Goal: Task Accomplishment & Management: Complete application form

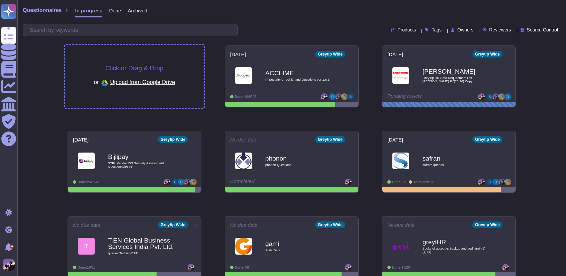
click at [171, 61] on div "Click or Drag & Drop or Upload from Google Drive" at bounding box center [134, 76] width 139 height 63
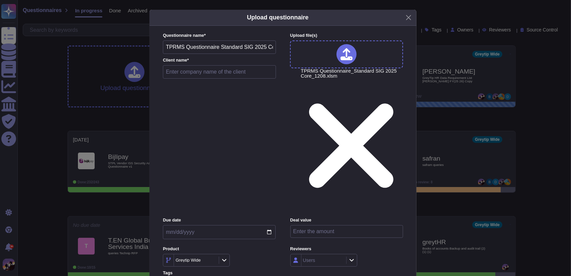
click at [206, 79] on input "text" at bounding box center [219, 71] width 113 height 13
type input "deloitte"
click at [272, 225] on input "date" at bounding box center [219, 232] width 113 height 14
type input "[DATE]"
click at [352, 259] on icon at bounding box center [352, 260] width 4 height 3
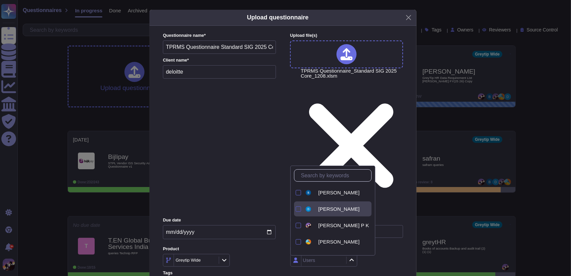
click at [300, 207] on div at bounding box center [298, 209] width 5 height 5
click at [296, 223] on div at bounding box center [298, 225] width 5 height 5
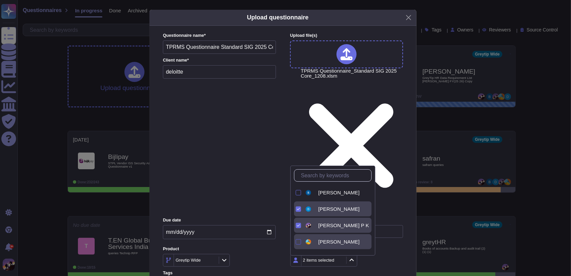
click at [297, 240] on div at bounding box center [298, 241] width 5 height 5
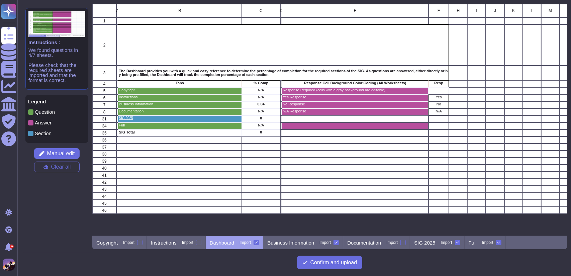
scroll to position [227, 470]
click at [63, 154] on span "Manual edit" at bounding box center [61, 153] width 28 height 5
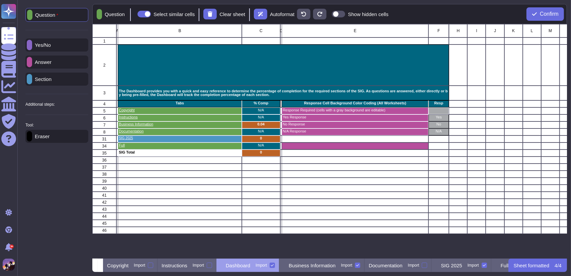
scroll to position [230, 470]
click at [78, 139] on div "Eraser" at bounding box center [56, 136] width 63 height 13
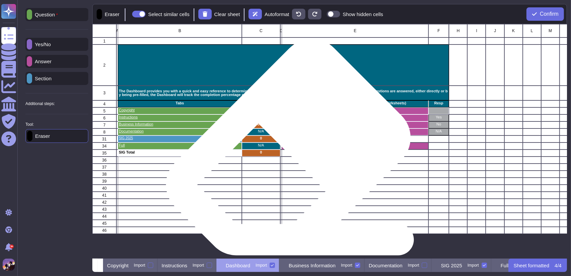
click at [286, 149] on div "grid" at bounding box center [355, 146] width 147 height 7
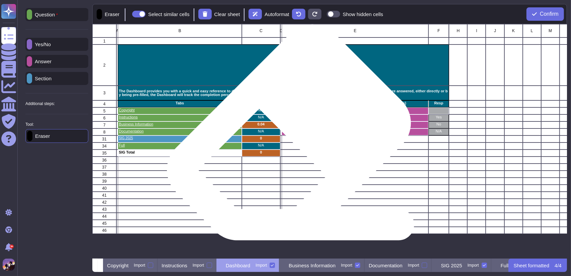
click at [287, 134] on div "N/A Response" at bounding box center [355, 132] width 147 height 7
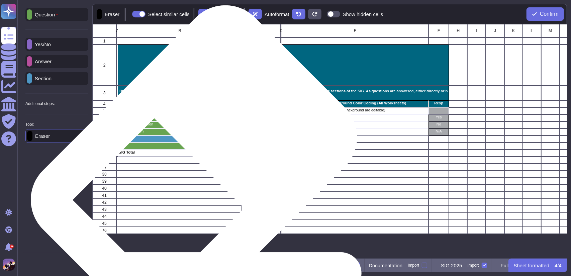
click at [191, 151] on p "SIG Total" at bounding box center [180, 153] width 122 height 4
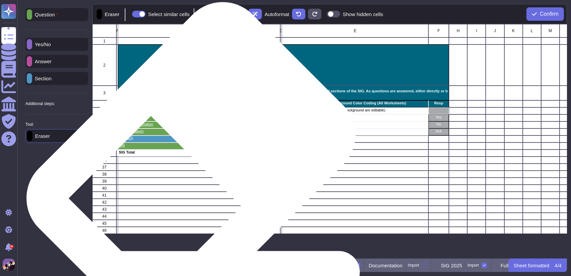
click at [188, 149] on div "Full" at bounding box center [180, 146] width 124 height 7
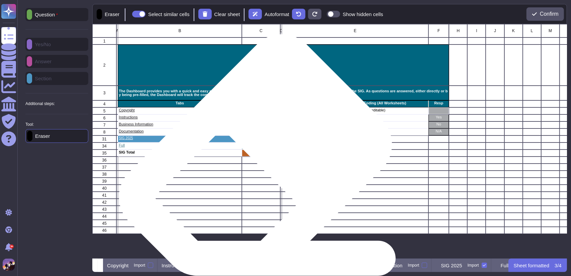
click at [253, 157] on div "grid" at bounding box center [261, 160] width 38 height 7
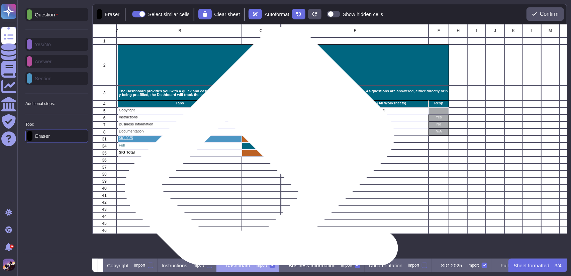
click at [257, 148] on div "N/A" at bounding box center [261, 146] width 38 height 7
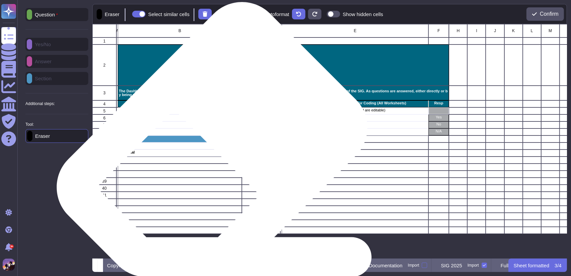
click at [210, 141] on div "SIG 2025" at bounding box center [180, 139] width 124 height 7
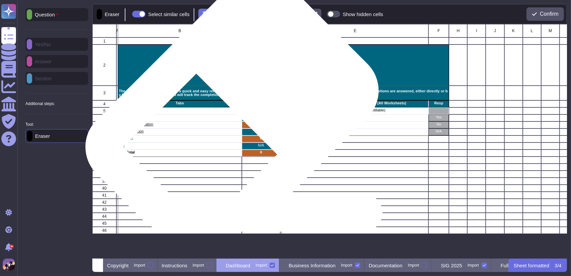
click at [230, 103] on p "Tabs" at bounding box center [180, 103] width 122 height 4
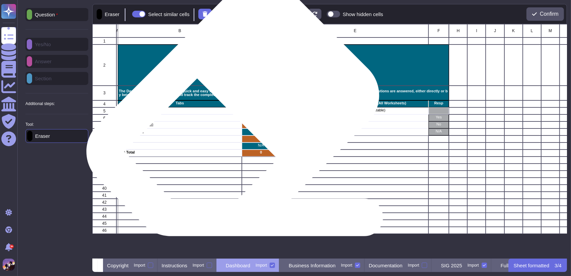
click at [230, 108] on p "Copyright" at bounding box center [180, 110] width 122 height 4
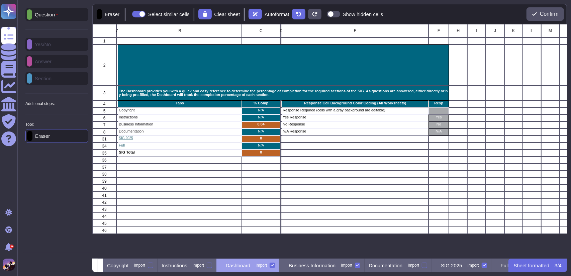
click at [274, 264] on icon at bounding box center [272, 265] width 3 height 3
click at [0, 0] on input "Import" at bounding box center [0, 0] width 0 height 0
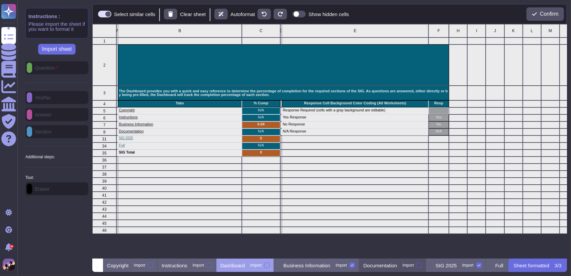
click at [422, 263] on div at bounding box center [419, 265] width 5 height 5
click at [0, 0] on input "Import" at bounding box center [0, 0] width 0 height 0
click at [310, 260] on div "Business Information Import" at bounding box center [316, 265] width 85 height 13
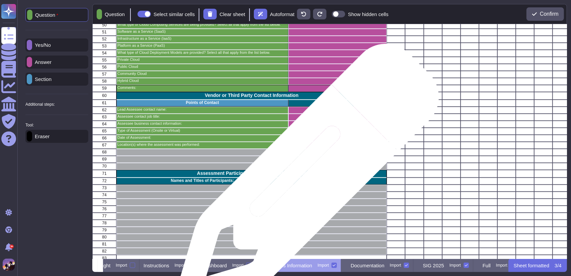
scroll to position [422, 0]
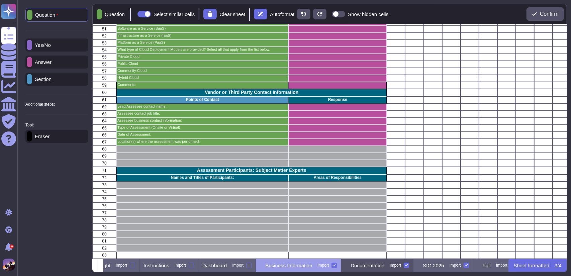
click at [378, 270] on div "Documentation Import" at bounding box center [377, 265] width 72 height 13
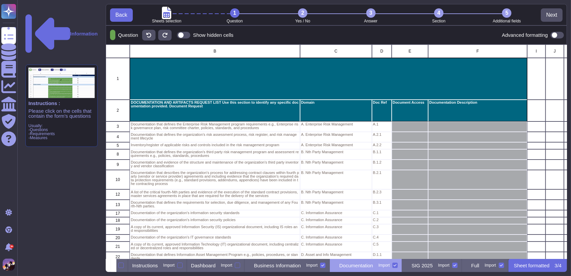
scroll to position [0, 51]
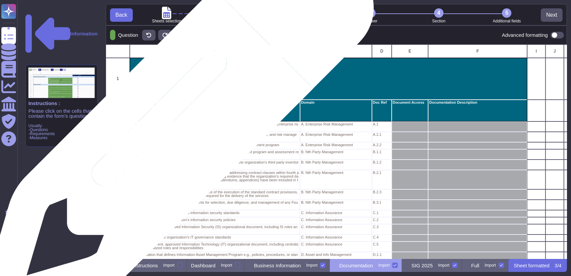
click at [175, 128] on p "Documentation that defines the Enterprise Risk Management program requirements …" at bounding box center [215, 126] width 168 height 7
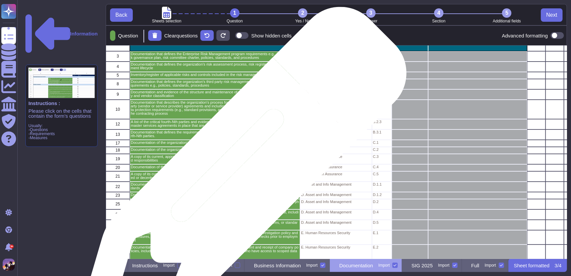
scroll to position [0, 0]
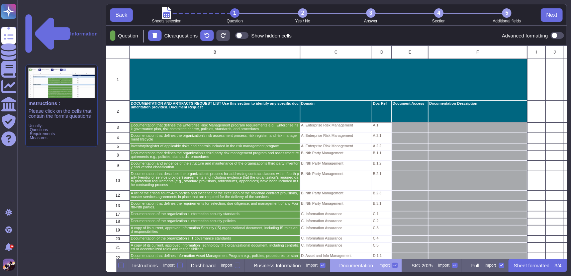
click at [131, 36] on p "Question" at bounding box center [126, 35] width 23 height 5
click at [558, 37] on span at bounding box center [557, 35] width 13 height 7
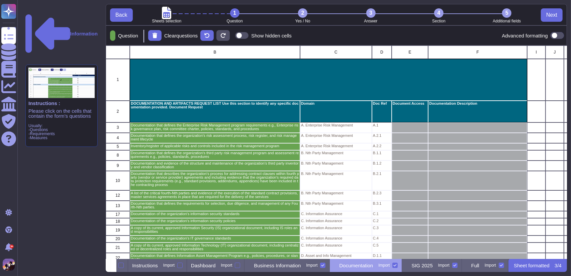
click at [548, 35] on input "checkbox" at bounding box center [548, 35] width 0 height 0
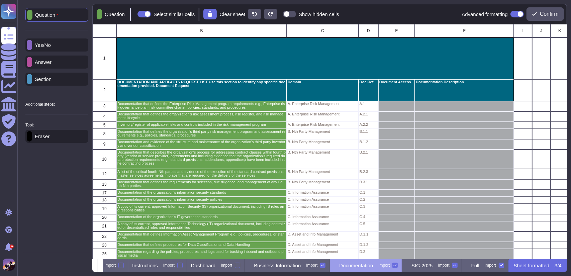
scroll to position [0, 37]
click at [52, 62] on p "Answer" at bounding box center [41, 62] width 19 height 5
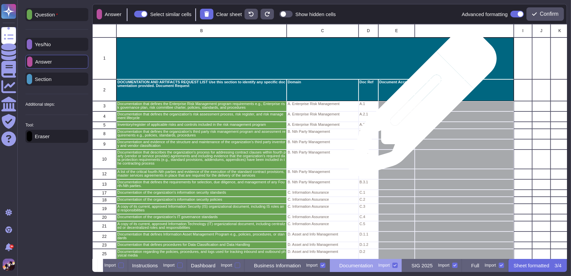
click at [420, 106] on div "grid" at bounding box center [464, 106] width 99 height 10
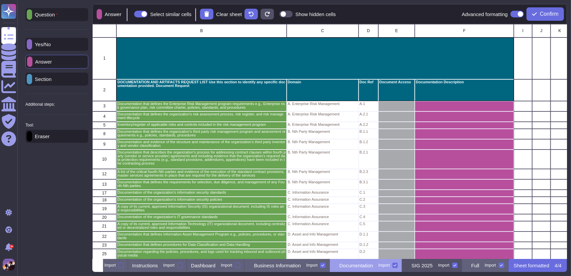
click at [433, 264] on p "SIG 2025" at bounding box center [422, 265] width 21 height 5
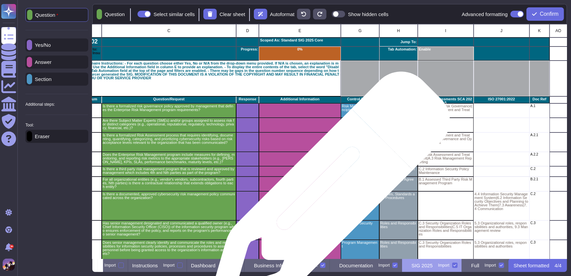
scroll to position [0, 42]
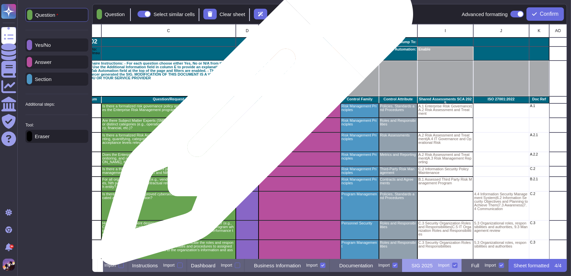
click at [257, 122] on icon "grid" at bounding box center [332, 197] width 150 height 150
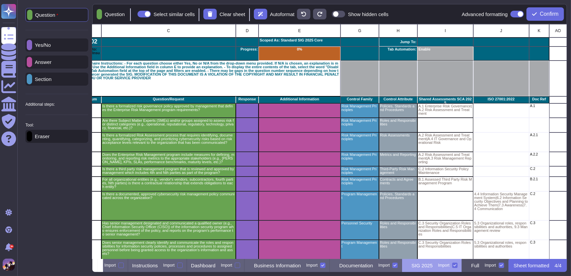
click at [477, 269] on div "Full Import" at bounding box center [485, 265] width 47 height 13
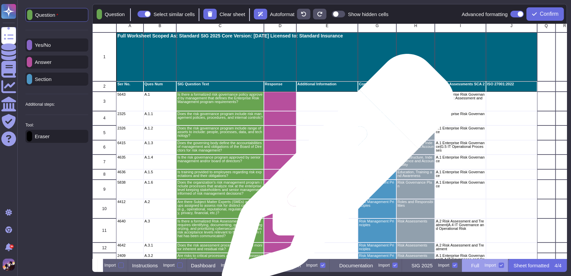
scroll to position [0, 0]
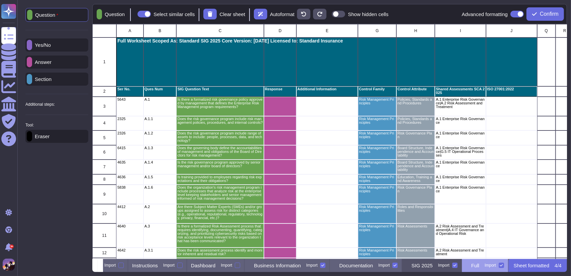
click at [419, 263] on p "SIG 2025" at bounding box center [422, 265] width 21 height 5
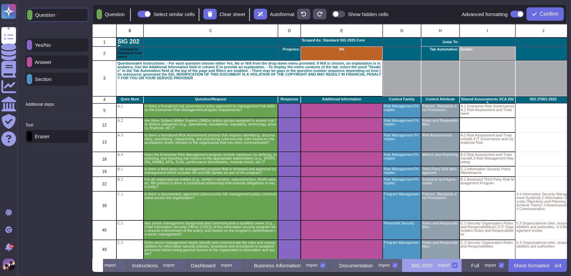
click at [471, 268] on div "Full Import" at bounding box center [485, 265] width 47 height 13
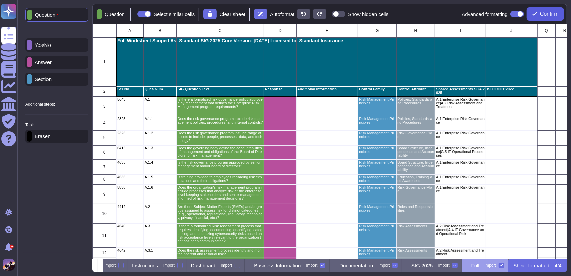
click at [538, 15] on button "Confirm" at bounding box center [545, 13] width 37 height 13
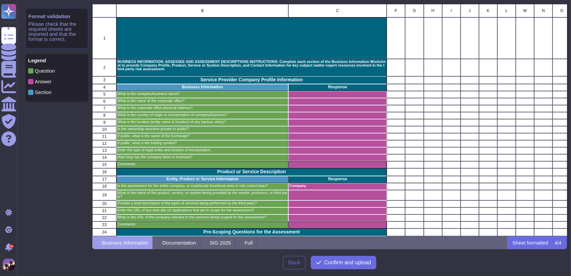
scroll to position [227, 470]
click at [365, 263] on span "Confirm and upload" at bounding box center [347, 262] width 47 height 5
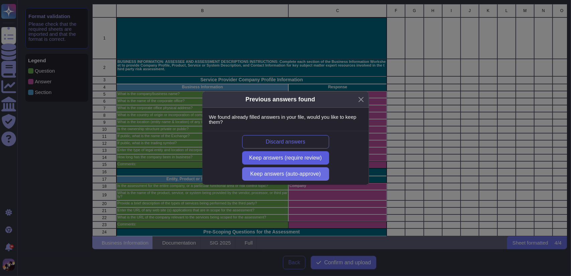
click at [273, 160] on span "Keep answers (require review)" at bounding box center [285, 157] width 73 height 5
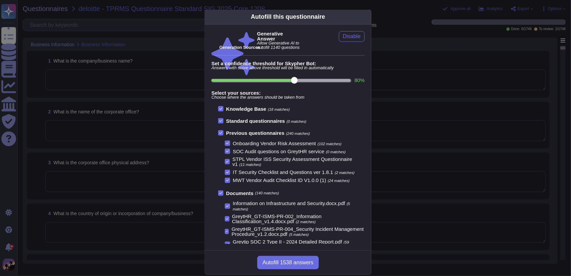
click at [273, 160] on span "STPL Vendor ISS Security Assessment Questionnaire v1" at bounding box center [293, 161] width 120 height 11
click at [0, 0] on input "STPL Vendor ISS Security Assessment Questionnaire v1 (11 matches)" at bounding box center [0, 0] width 0 height 0
click at [225, 157] on label "STPL Vendor ISS Security Assessment Questionnaire v1 (11 matches)" at bounding box center [295, 162] width 140 height 10
click at [0, 0] on input "STPL Vendor ISS Security Assessment Questionnaire v1 (11 matches)" at bounding box center [0, 0] width 0 height 0
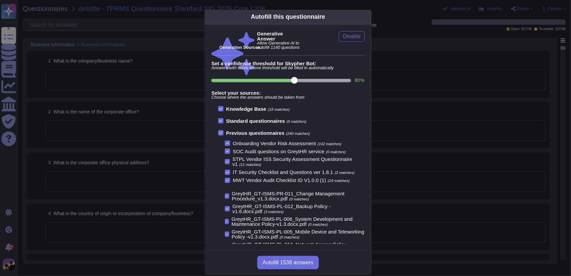
scroll to position [255, 0]
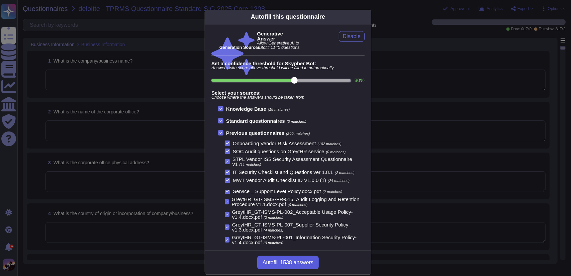
click at [290, 260] on span "Autofill 1538 answers" at bounding box center [288, 262] width 51 height 5
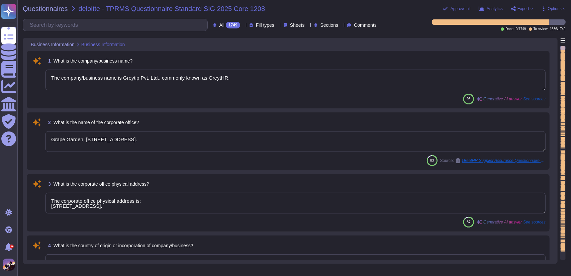
type textarea "The company/business name is Greytip Pvt. Ltd., commonly known as GreytHR."
type textarea "Grape Garden, [STREET_ADDRESS]."
type textarea "The corporate office physical address is: [STREET_ADDRESS]."
type textarea "The country of origin or incorporation of the company is [GEOGRAPHIC_DATA]."
type textarea "The backup sites are located as follows: 1. For [DEMOGRAPHIC_DATA] customers: -…"
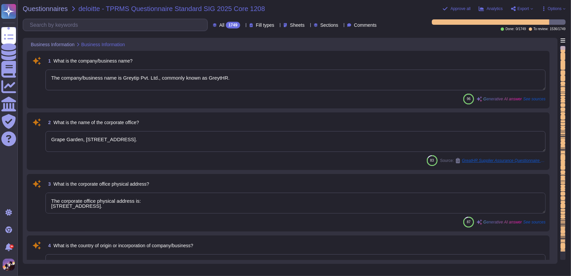
type textarea "The ownership structure is private. GreytHR is a privately held company, and it…"
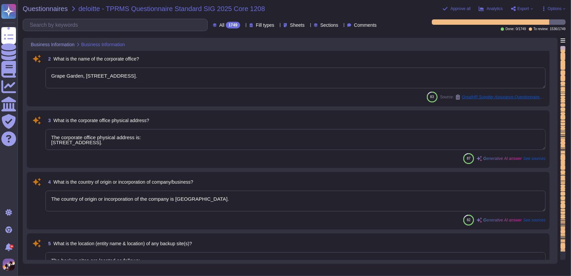
type textarea "Greytip Software Pvt. Ltd."
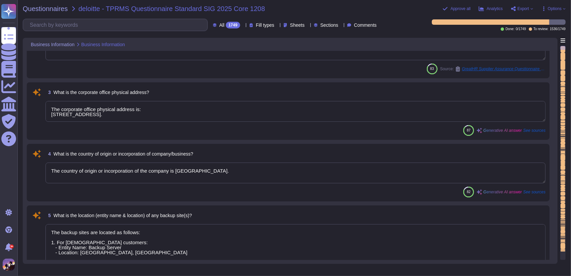
scroll to position [0, 0]
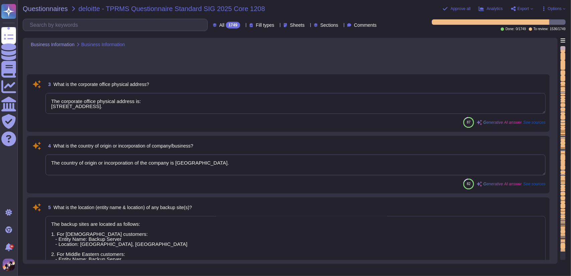
type textarea "GreytHR, is a privately held company."
type textarea "Type of Legal Entity: Private Limited Company State of Incorporation: Incorpora…"
type textarea "Greytip has been in business since [DATE]."
type textarea "Please refer to attachment 'A'."
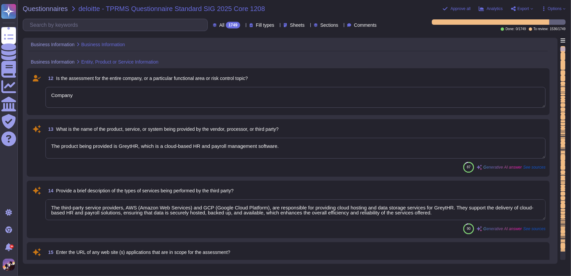
type textarea "Company"
type textarea "The product being provided is GreytHR, which is a cloud-based HR and payroll ma…"
type textarea "The third-party service providers, AWS (Amazon Web Services) and GCP (Google Cl…"
type textarea "The URL to access the GreytHR application is provided on the website, which can…"
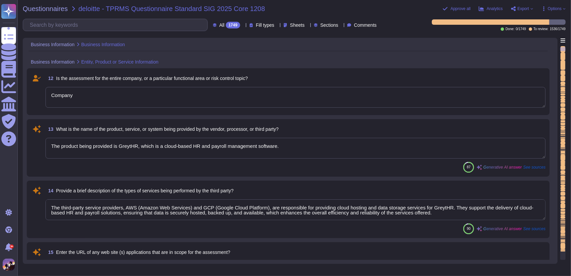
type textarea "Please refer to attachment 'A'."
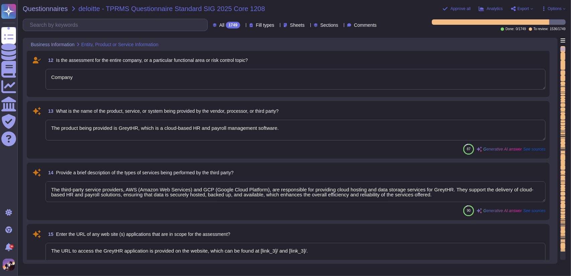
type textarea "No"
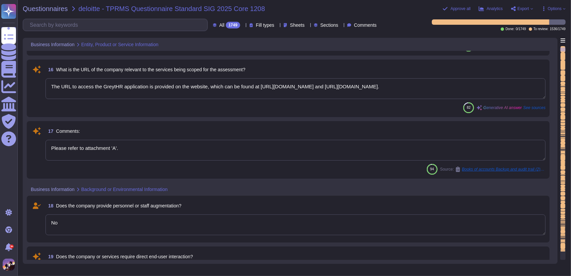
scroll to position [951, 0]
type textarea "Yes, the company provides a web-based application that requires end users to in…"
type textarea "GCP and AWS serve as sub-processors."
type textarea "Yes, the IT (Network) team establishes network connectivity to the client’s sit…"
type textarea "Yes, remote access is permitted only through company-owned and managed devices …"
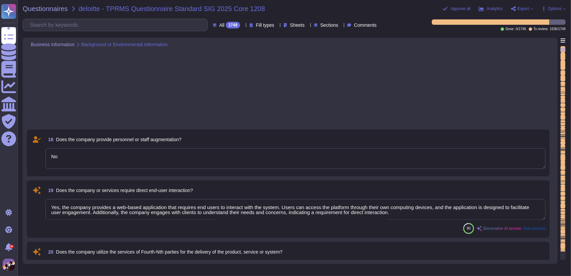
type textarea "Yes, our application system requires system to system integration with peripher…"
type textarea "Yes, our products, services, and systems include the classification of personal…"
type textarea "Yes, technology and software applications are provided. GreytHR is a cloud-base…"
type textarea "The applications provided that are in scope include: 1. Payroll Processing: Aut…"
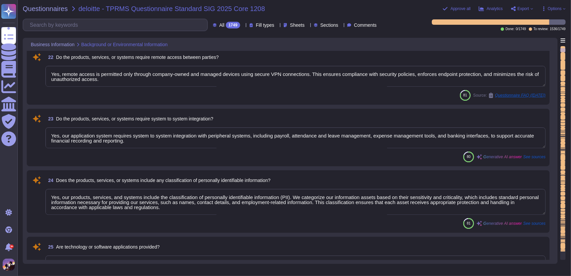
type textarea "GreytHR provides the following types of technology or software: 1. Cloud-based …"
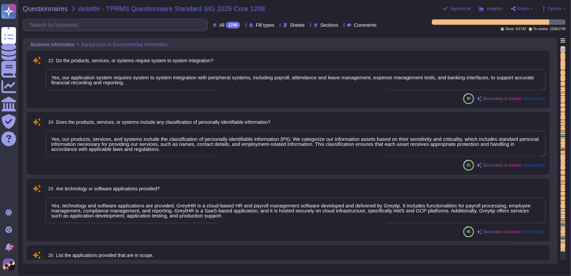
scroll to position [0, 0]
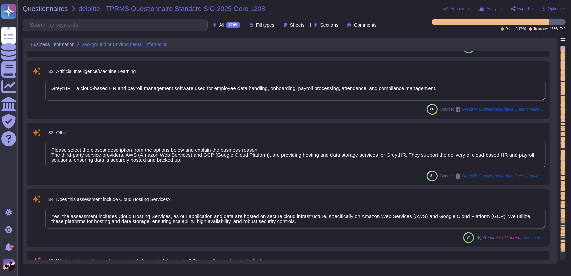
type textarea "CA-116 Based on the approval from the product manager, the release team deploys…"
type textarea "The GreytHR application is a cloud-based HR and payroll management software tha…"
type textarea "We utilize open-source libraries in our application development. Security is co…"
type textarea "GreytHR – a cloud-based HR and payroll management software used for employee da…"
type textarea "Please select the closest description from the options below and explain the bu…"
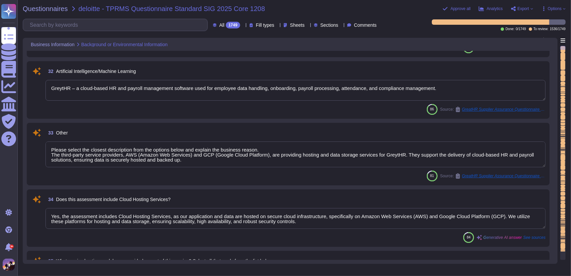
type textarea "Yes, the assessment includes Cloud Hosting Services, as our application and dat…"
type textarea "- PaaS (Platform as a Service) - SaaS (Software as a Service)"
type textarea "The customer data such as employee master, payroll data is stored in separate t…"
type textarea "The application architecture is designed ground-up to support multi-tenancy."
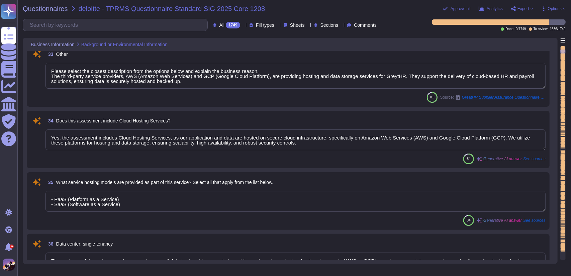
type textarea "We utilize Amazon Web Services (AWS) and Google Cloud Platform (GCP) as our thi…"
type textarea "Information shared by clients is stored in a centralized file server with contr…"
type textarea "Tests & updates plan on a regular basis."
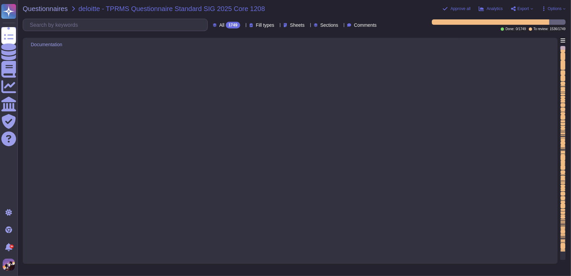
scroll to position [4360, 0]
type textarea "The list mentioned below reflects service providers and other third parties wit…"
type textarea "GreytHR evaluates the security and privacy practices of these third parties who…"
type textarea "The requirements for the assessment process to manage information security of v…"
type textarea "Common Criteria 9.2: The entity assesses and manages risks associated with vend…"
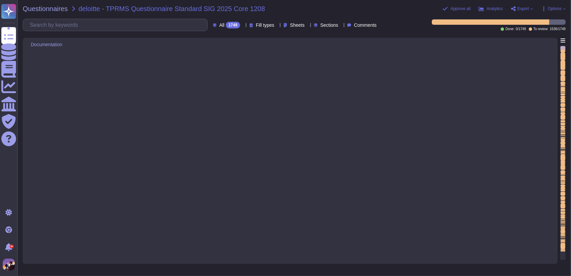
type textarea "Lor Ipsumdol Sita Consect ad elitsedd eiusmod t incididuntutl etdo magnaaliqu e…"
type textarea "The organization's information security standards are documented in the Informa…"
type textarea "The organization's Information Security Policy is documented as Information Sec…"
type textarea "These documents may be disclosed or passed to people outside the organization."
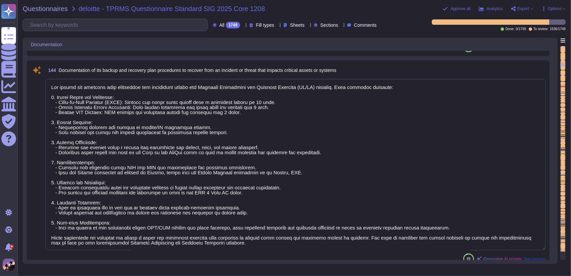
type textarea "We have a comprehensive security incident response plan that is documented, app…"
type textarea "Our backup and recovery plan procedures are documented within our Business Cont…"
type textarea "The post-incident process includes the following key steps: 1. Documentation an…"
type textarea "We employ a comprehensive Business Continuity and Disaster Recovery (BC/DR) str…"
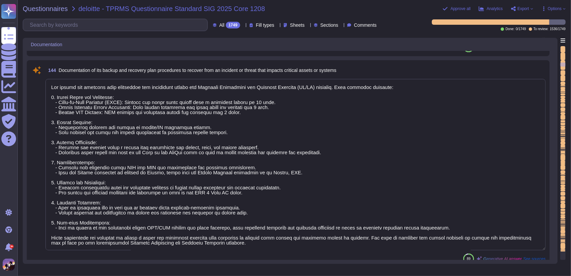
type textarea "The BIA is documented using the BIA spreadsheet and maintained by the Business …"
type textarea "The latest enterprise and location-level risk assessments are documented in our…"
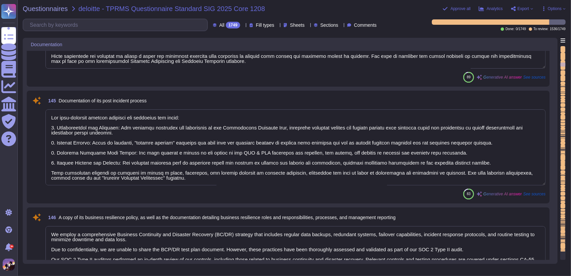
click at [449, 11] on div "Approve all Analytics Export Options" at bounding box center [492, 8] width 148 height 7
click at [447, 6] on div "Approve all Analytics Export Options" at bounding box center [492, 8] width 148 height 7
click at [454, 8] on span "Approve all" at bounding box center [461, 9] width 20 height 4
click at [448, 7] on icon at bounding box center [445, 8] width 5 height 3
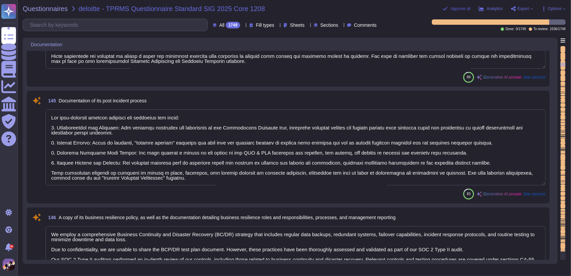
click at [448, 7] on icon at bounding box center [445, 8] width 5 height 3
click at [522, 7] on span "Export" at bounding box center [524, 9] width 12 height 4
click at [535, 41] on p "Download" at bounding box center [547, 49] width 24 height 16
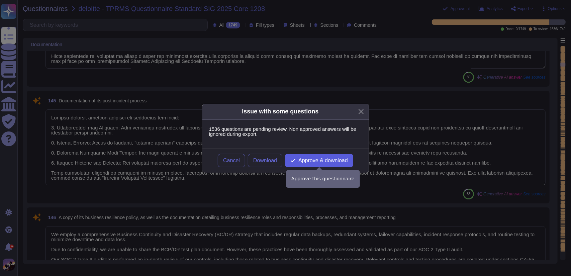
click at [312, 160] on span "Approve & download" at bounding box center [324, 160] width 50 height 5
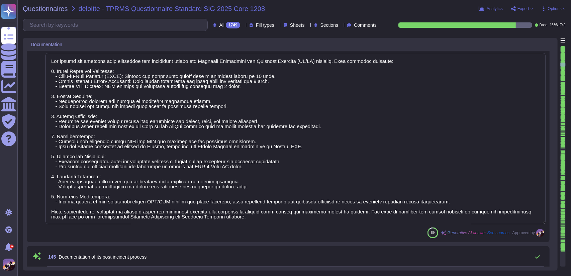
type textarea "The organization has a comprehensive security incident response plan that inclu…"
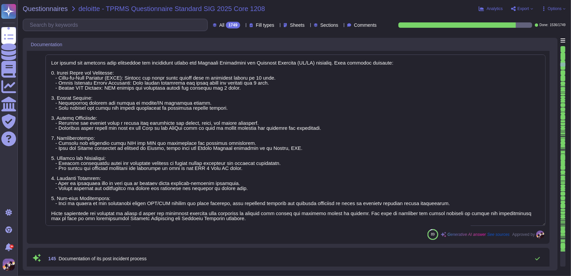
scroll to position [0, 0]
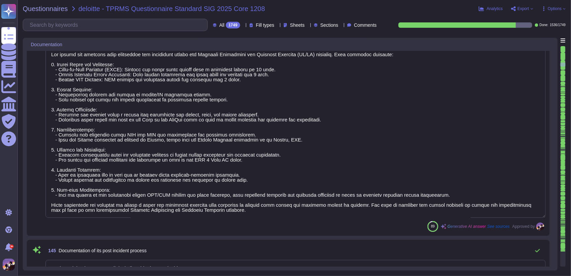
type textarea "The BIA is documented using the BIA spreadsheet and maintained by the Business …"
type textarea "The latest enterprise and location-level risk assessments are documented in our…"
type textarea "The team submits a report on the damage to CMT & BCM detailing the disaster, it…"
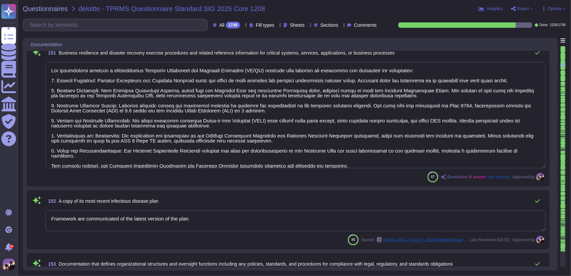
type textarea "This section explains respective backup requirements and the policy around it."
type textarea "Our organization employs a comprehensive Business Continuity and Disaster Recov…"
type textarea "Framework are communicated of the latest version of the plan"
type textarea "We have established a comprehensive documentation framework that defines our or…"
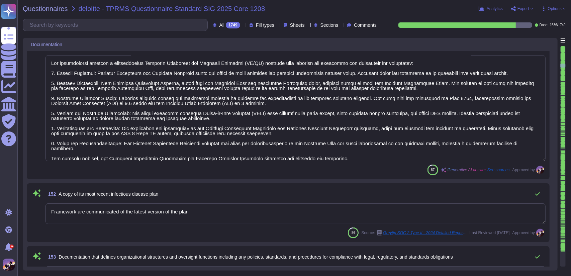
type textarea "Greytip maintains Greytip Code of Business Conduct and Ethics and other policie…"
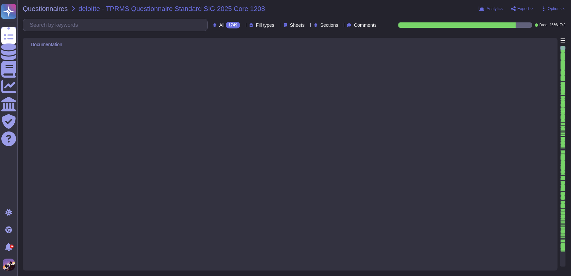
type textarea "This policy is available to all our customers and relevant interested parties a…"
type textarea "Please refer to attachment 'A'."
type textarea "Documentation on policy and procedures for endpoint security configuration stan…"
type textarea "The organization has established strict controls on the use of removable media,…"
type textarea "Screenshot showing audit logs are maintained to track user activities"
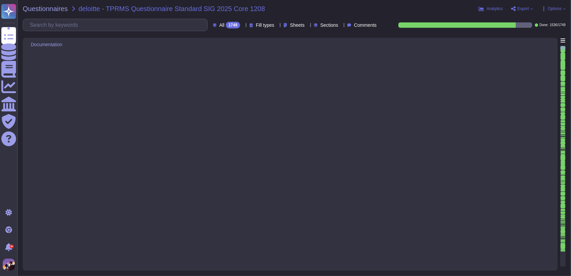
type textarea "Please refer to attachment 'A'."
type textarea "The current monitoring processes and metrics in place include: 1. Server Perfor…"
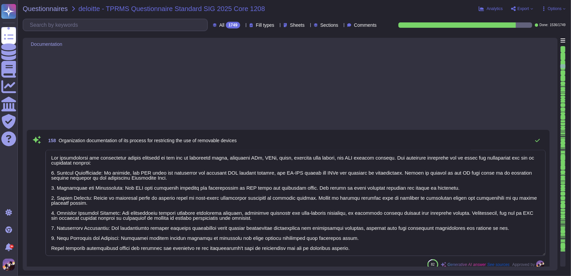
type textarea "Due to confidentiality, we are unable to share a copy of the current network di…"
type textarea "Please refer to attachment 'A'."
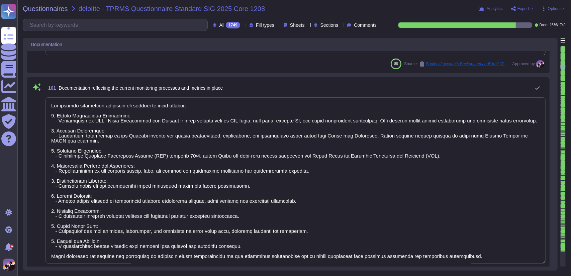
scroll to position [11514, 0]
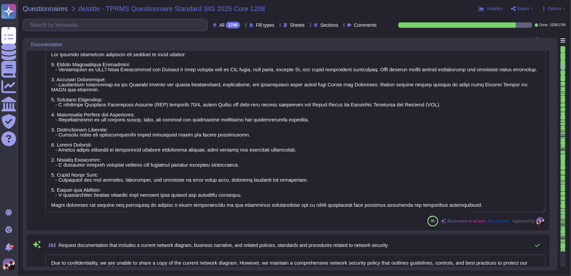
type textarea "We have implemented robust firewall protection and intrusion detection and prev…"
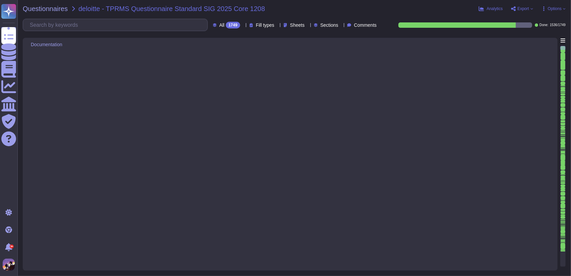
type textarea "We validate all input parameters as part of our secure coding practices, which …"
type textarea "By default, all ports are disabled for external access. A Security Groups polic…"
type textarea "We have implemented DDoS protection mechanisms to ensure high availability and …"
type textarea "We have established comprehensive policies and procedures specifically designed…"
type textarea "We have a well-defined Change Management Procedure that includes processes for …"
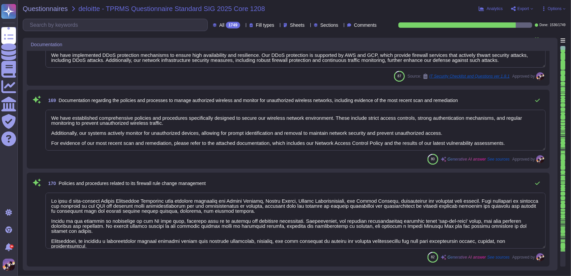
type textarea "Refer to Logging and Monitoring Procedure.docx for more details"
type textarea "For details regarding our network monitoring process, please refer to the "Logg…"
type textarea "Data Management Policies: - Greytip has defined an 'Information Security Policy…"
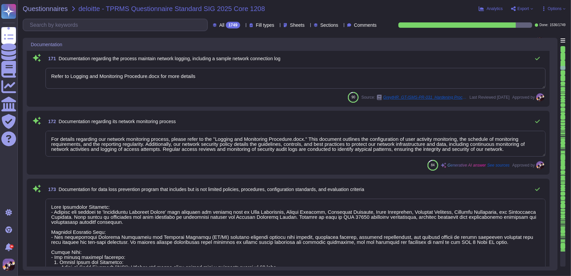
type textarea "The purpose of this policy is to establish physical and environmental guideline…"
type textarea "CA-11 Greytip Annual Report covers business strategy and objectives, leadership…"
type textarea "Our organization has a comprehensive governance program that outlines how we ar…"
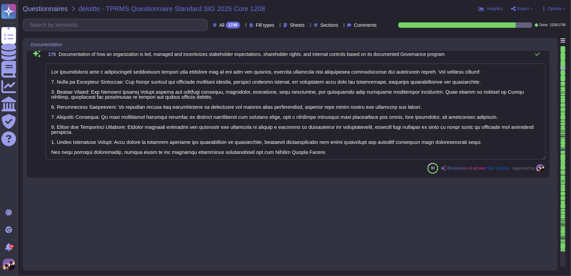
scroll to position [12789, 0]
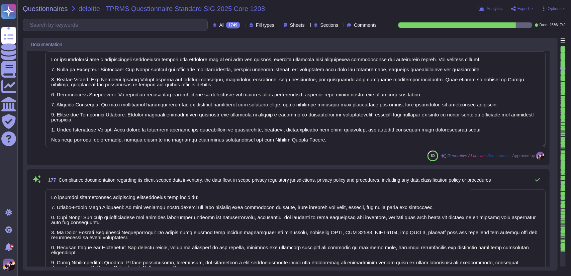
type textarea "We maintain comprehensive compliance documentation that includes: 1. Client-Sco…"
type textarea "Our organization has established a comprehensive data privacy and data protecti…"
